Goal: Task Accomplishment & Management: Manage account settings

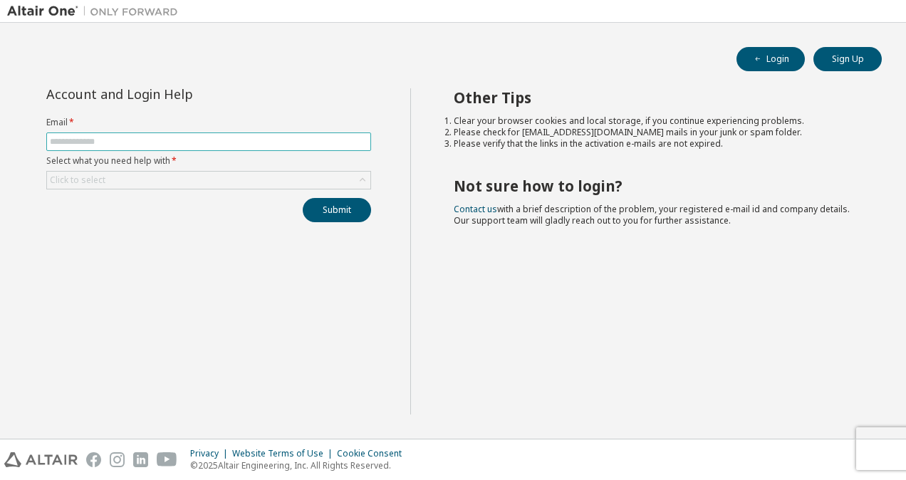
click at [94, 140] on input "text" at bounding box center [209, 141] width 318 height 11
click at [177, 174] on div "Click to select" at bounding box center [208, 180] width 323 height 17
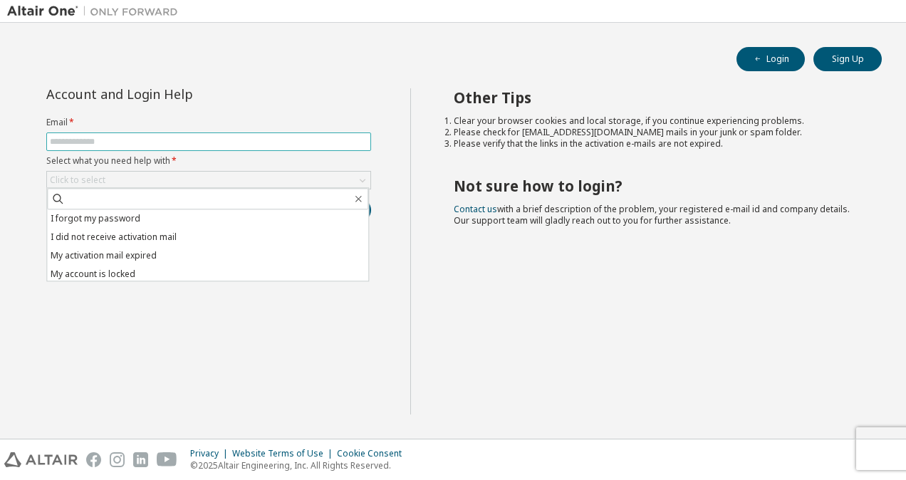
click at [120, 137] on input "text" at bounding box center [209, 141] width 318 height 11
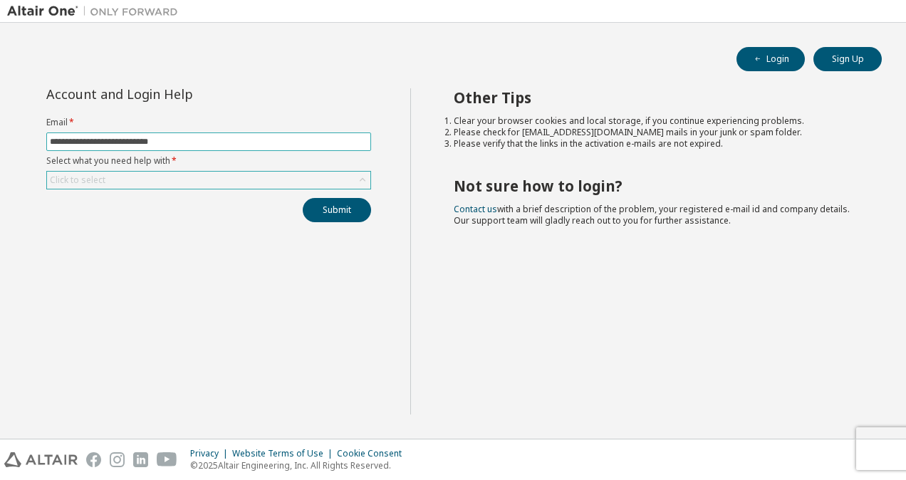
type input "**********"
click at [122, 174] on div "Click to select" at bounding box center [208, 180] width 323 height 17
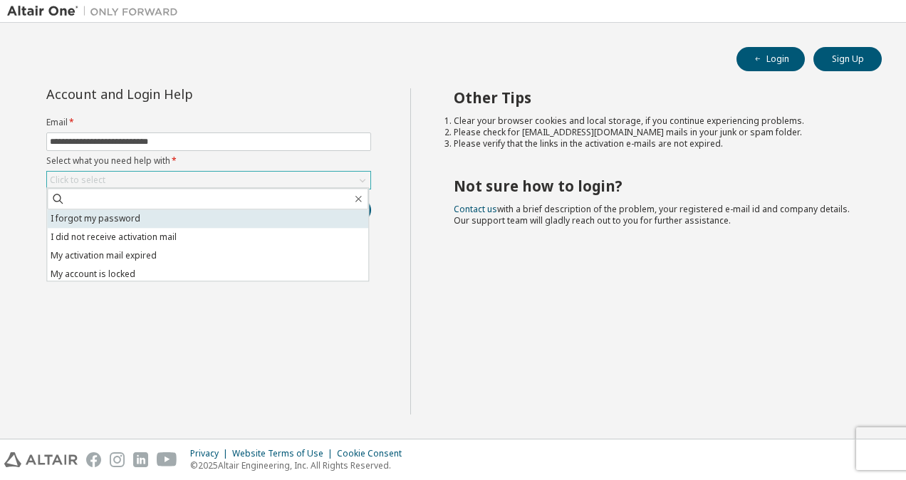
click at [114, 219] on li "I forgot my password" at bounding box center [207, 218] width 321 height 19
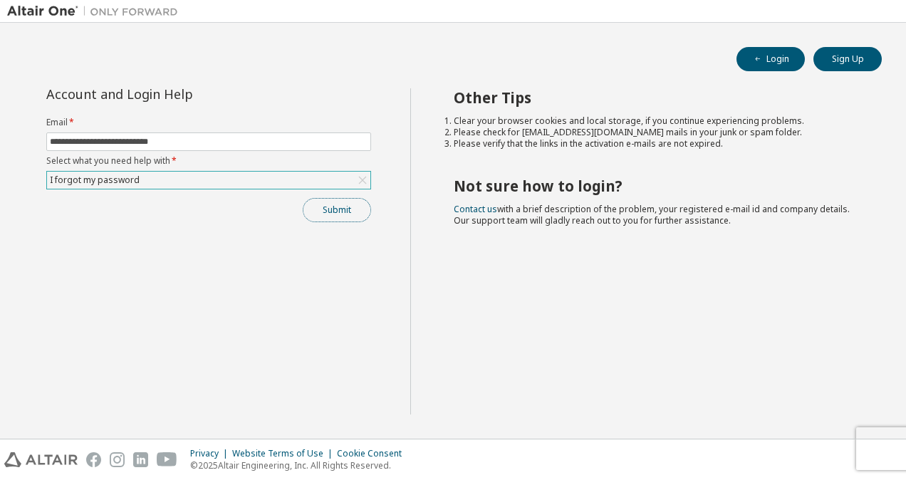
click at [332, 219] on button "Submit" at bounding box center [337, 210] width 68 height 24
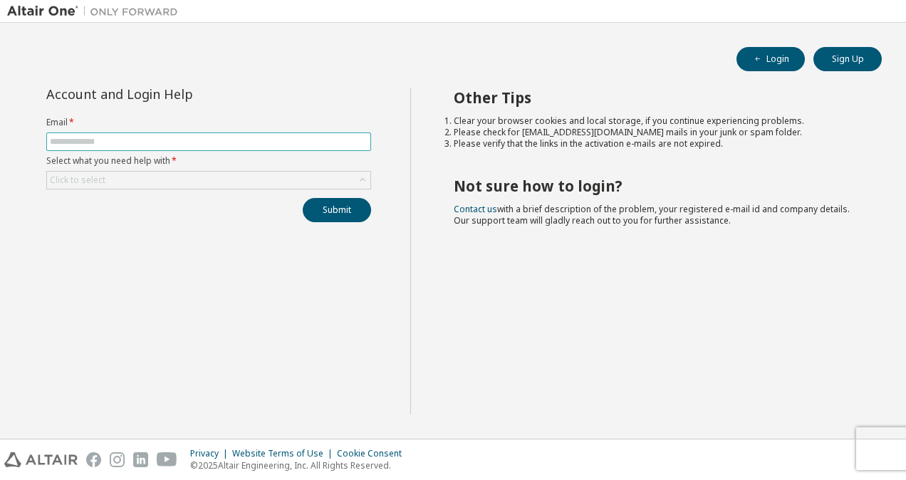
click at [161, 143] on input "text" at bounding box center [209, 141] width 318 height 11
type input "**********"
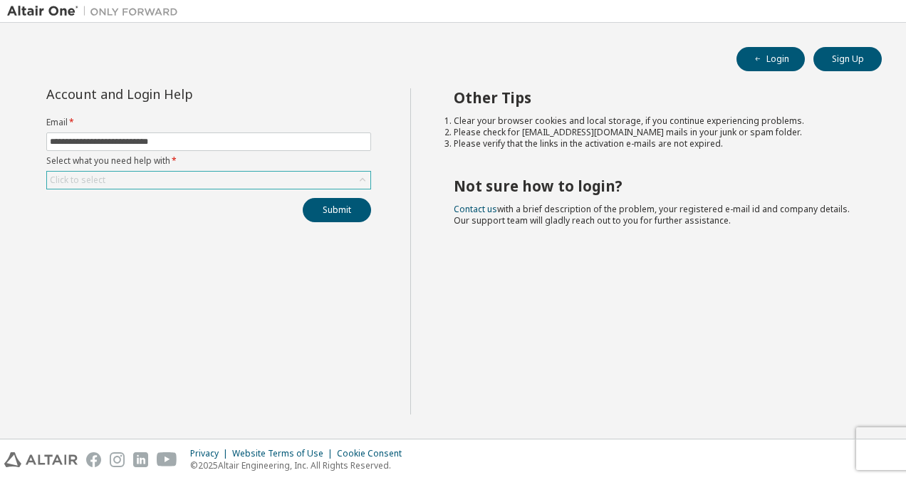
click at [163, 177] on div "Click to select" at bounding box center [208, 180] width 323 height 17
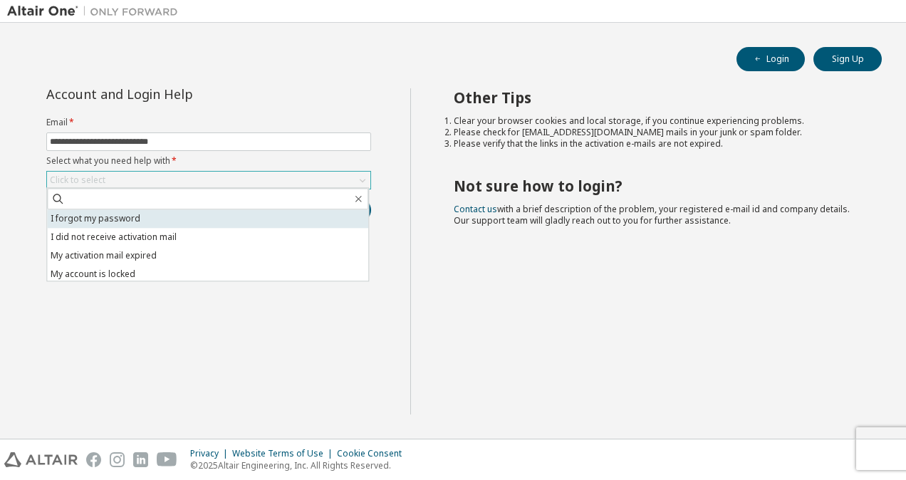
click at [167, 217] on li "I forgot my password" at bounding box center [207, 218] width 321 height 19
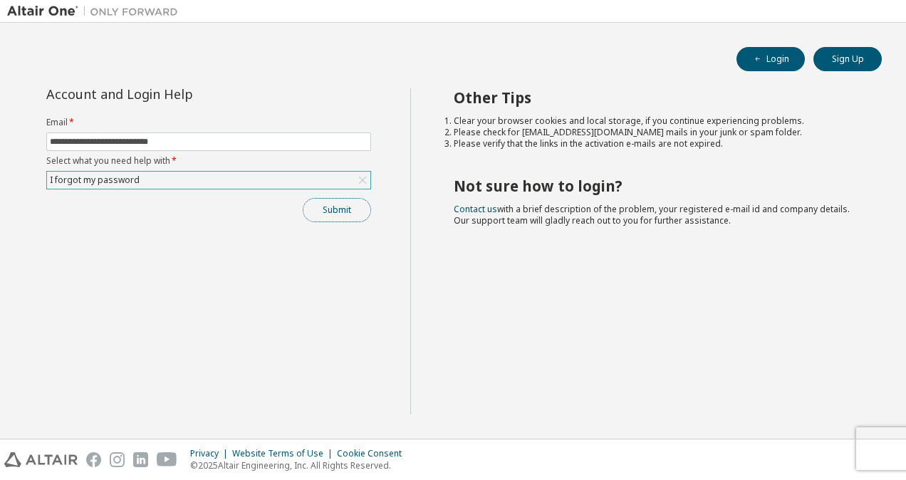
click at [343, 207] on button "Submit" at bounding box center [337, 210] width 68 height 24
